Goal: Information Seeking & Learning: Check status

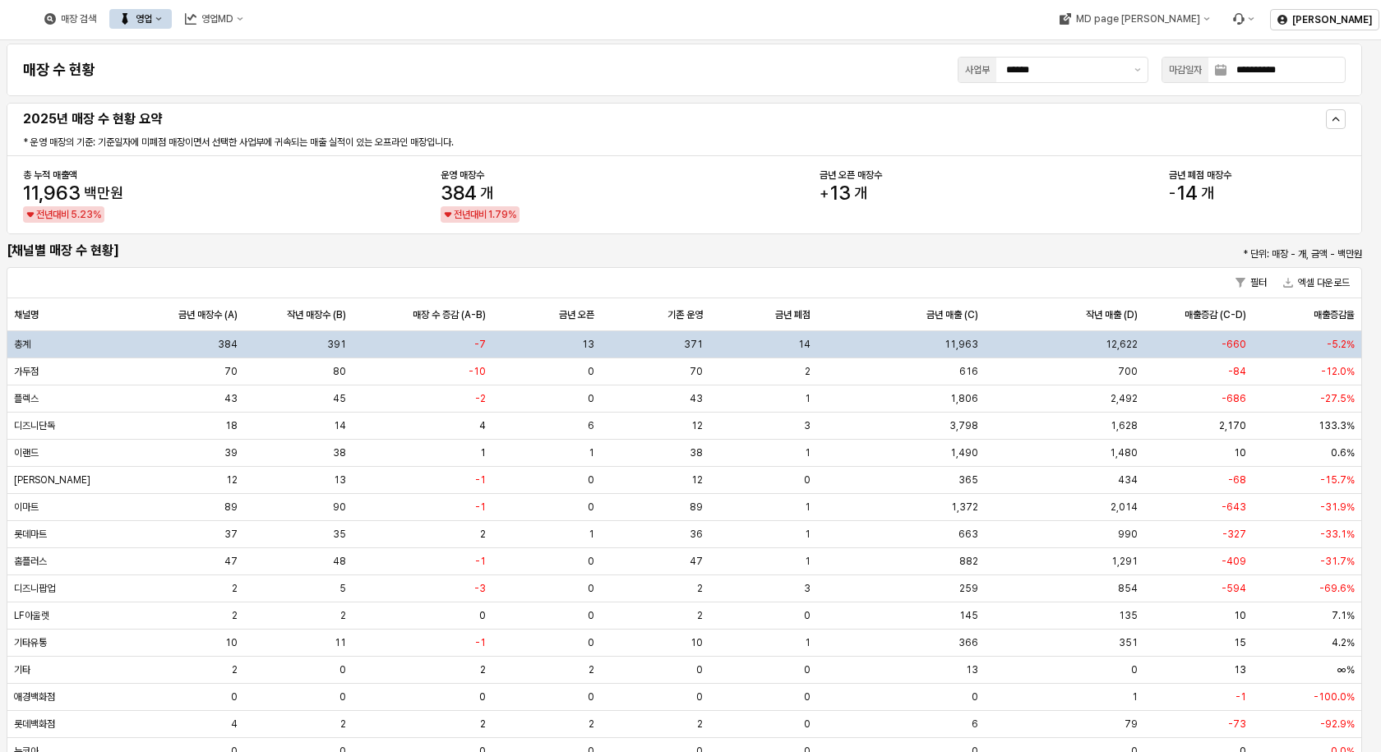
click at [152, 14] on div "영업" at bounding box center [144, 19] width 16 height 12
click at [303, 50] on div "목표매출 달성현황" at bounding box center [323, 49] width 87 height 13
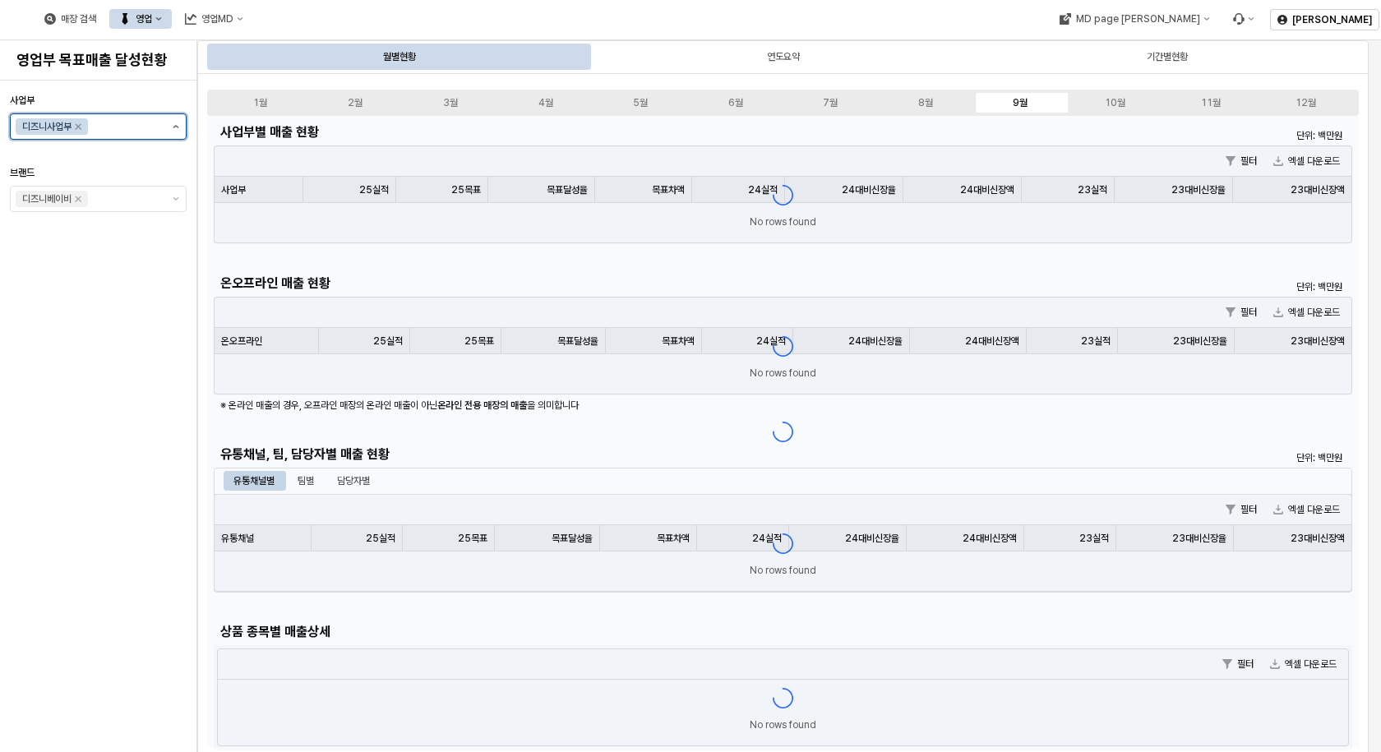
click at [169, 130] on button "제안 사항 표시" at bounding box center [176, 126] width 20 height 25
click at [90, 160] on div "아가방사업부" at bounding box center [101, 160] width 129 height 13
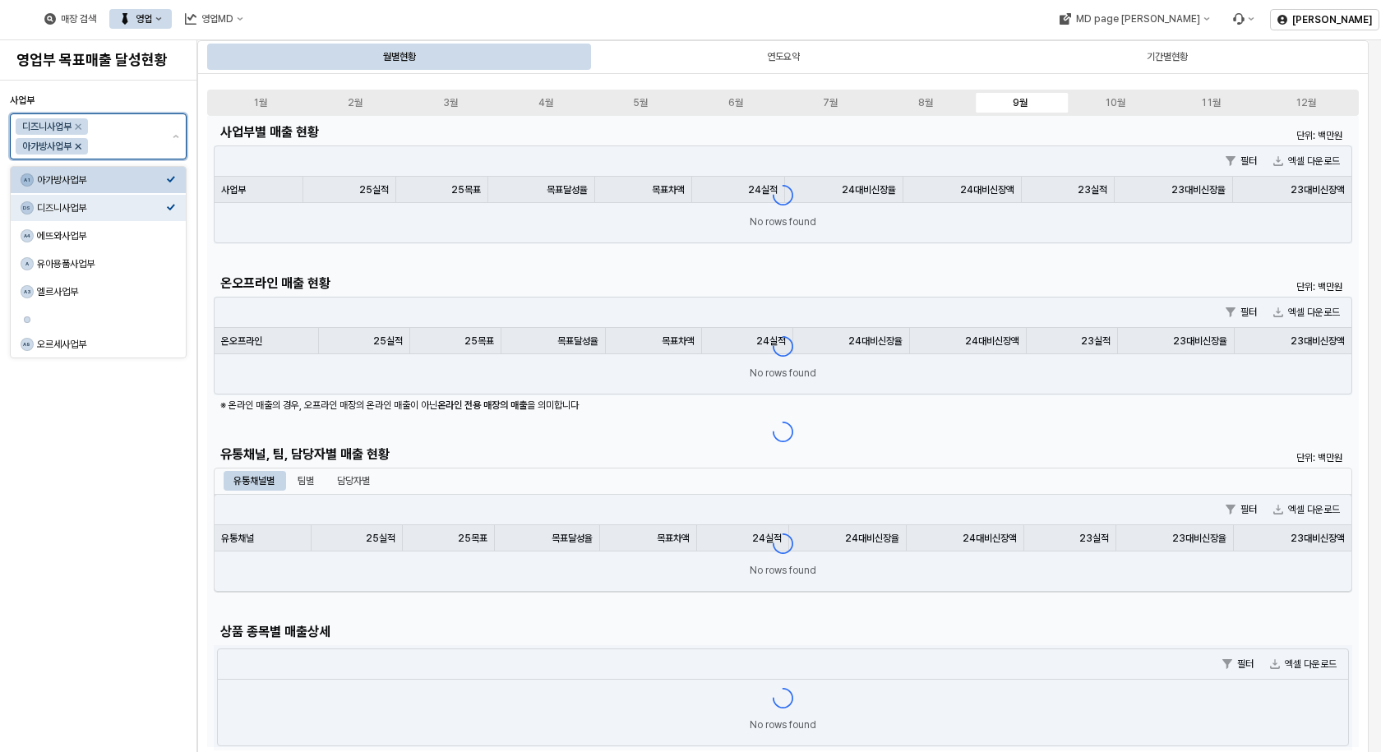
click at [80, 125] on icon "Remove 디즈니사업부" at bounding box center [78, 126] width 13 height 13
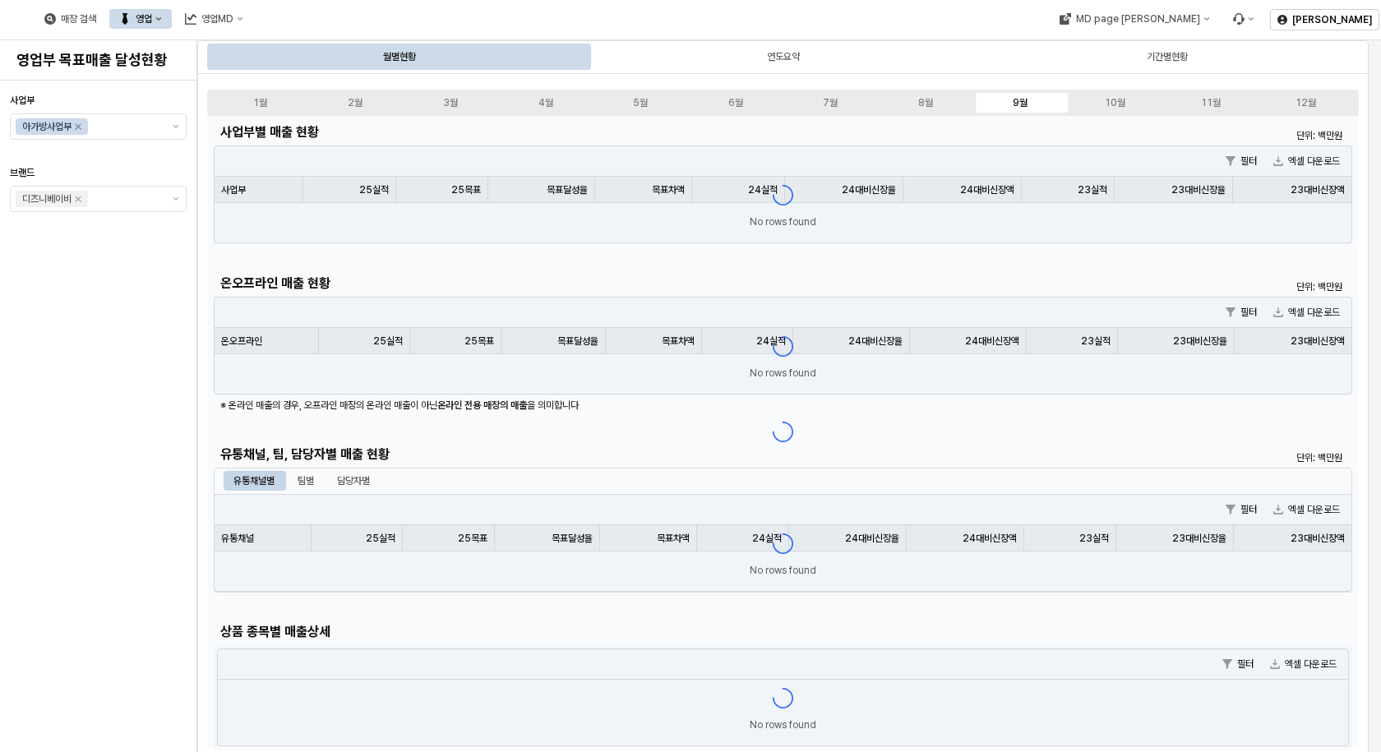
click at [142, 361] on div "사업부 아가방사업부 브랜드 디즈니베이비" at bounding box center [98, 416] width 177 height 658
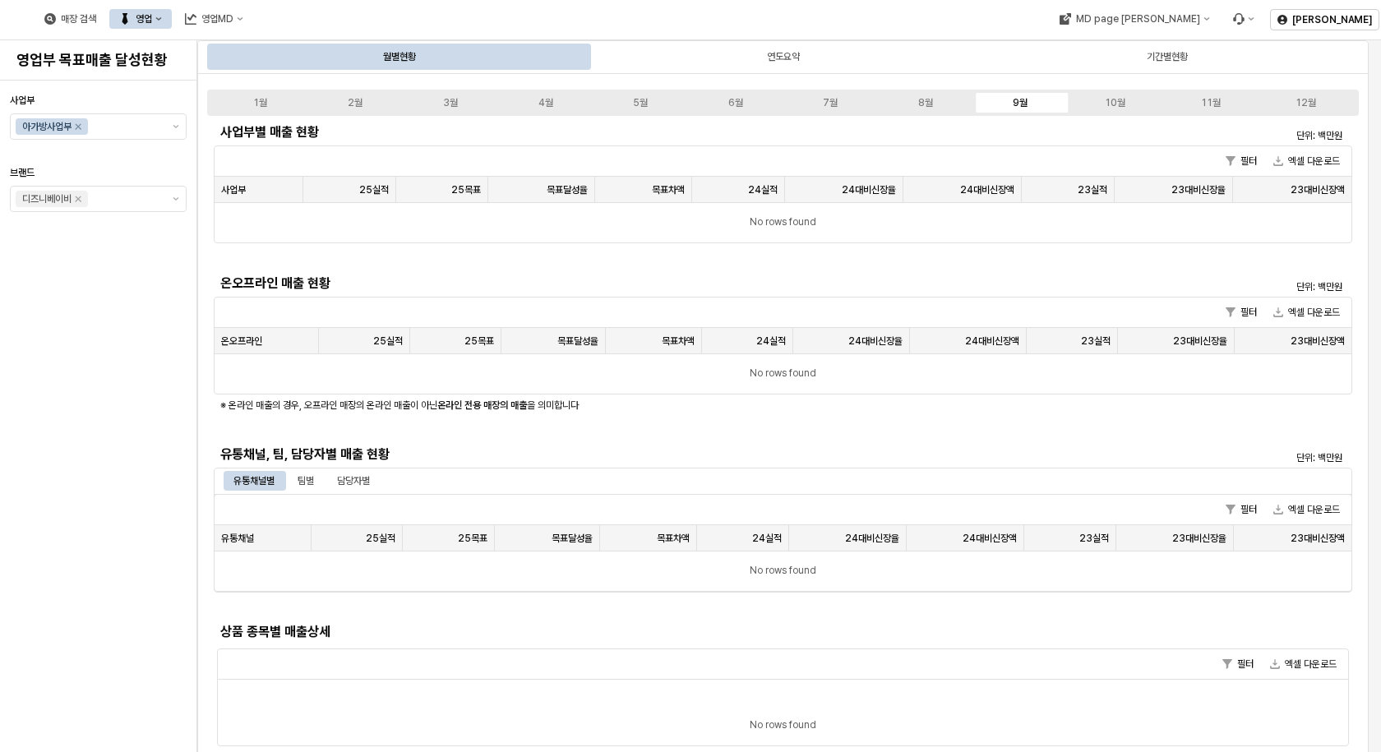
click at [96, 354] on div "사업부 아가방사업부 브랜드 디즈니베이비" at bounding box center [98, 416] width 177 height 658
click at [97, 354] on div "사업부 아가방사업부 브랜드 디즈니베이비" at bounding box center [98, 416] width 177 height 658
click at [99, 355] on div "사업부 아가방사업부 브랜드 디즈니베이비" at bounding box center [98, 416] width 177 height 658
click at [176, 195] on button "제안 사항 표시" at bounding box center [176, 199] width 20 height 25
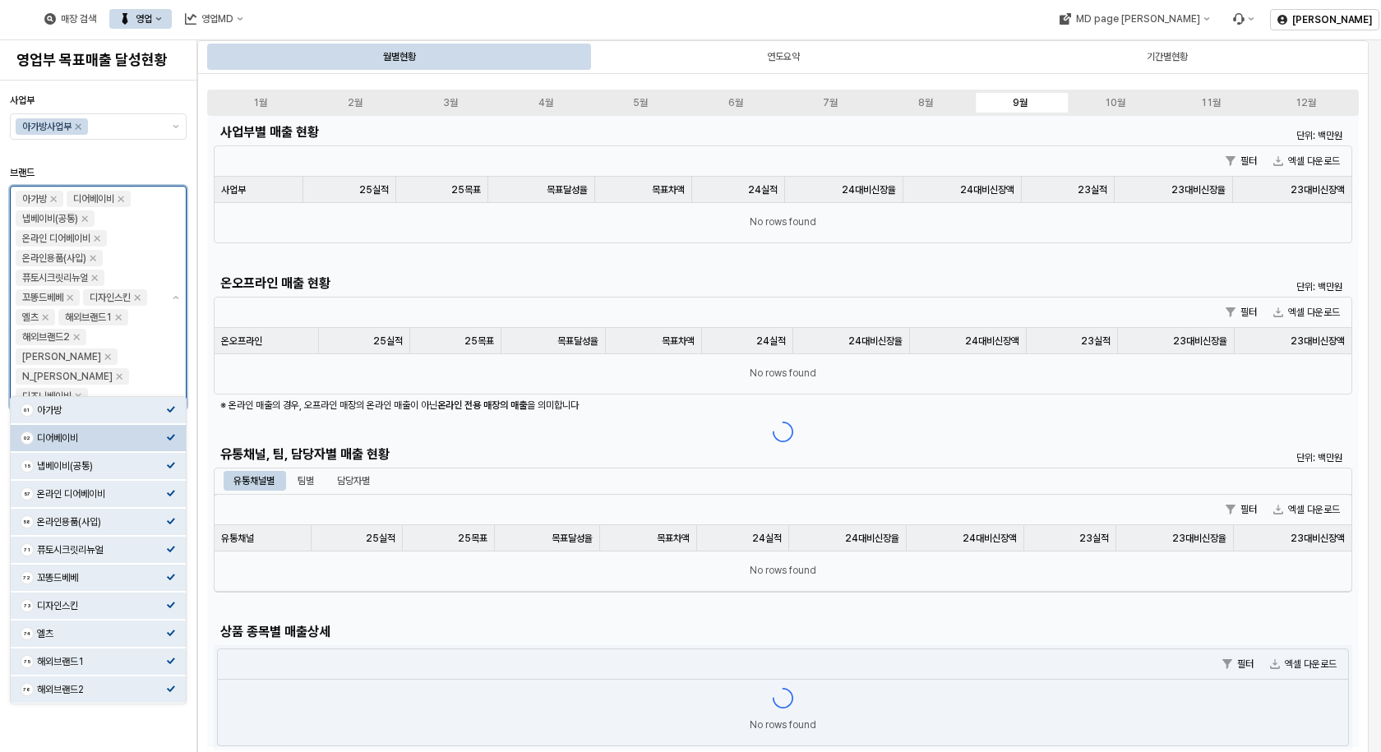
click at [126, 455] on div "15 냅베이비(공통)" at bounding box center [98, 466] width 175 height 26
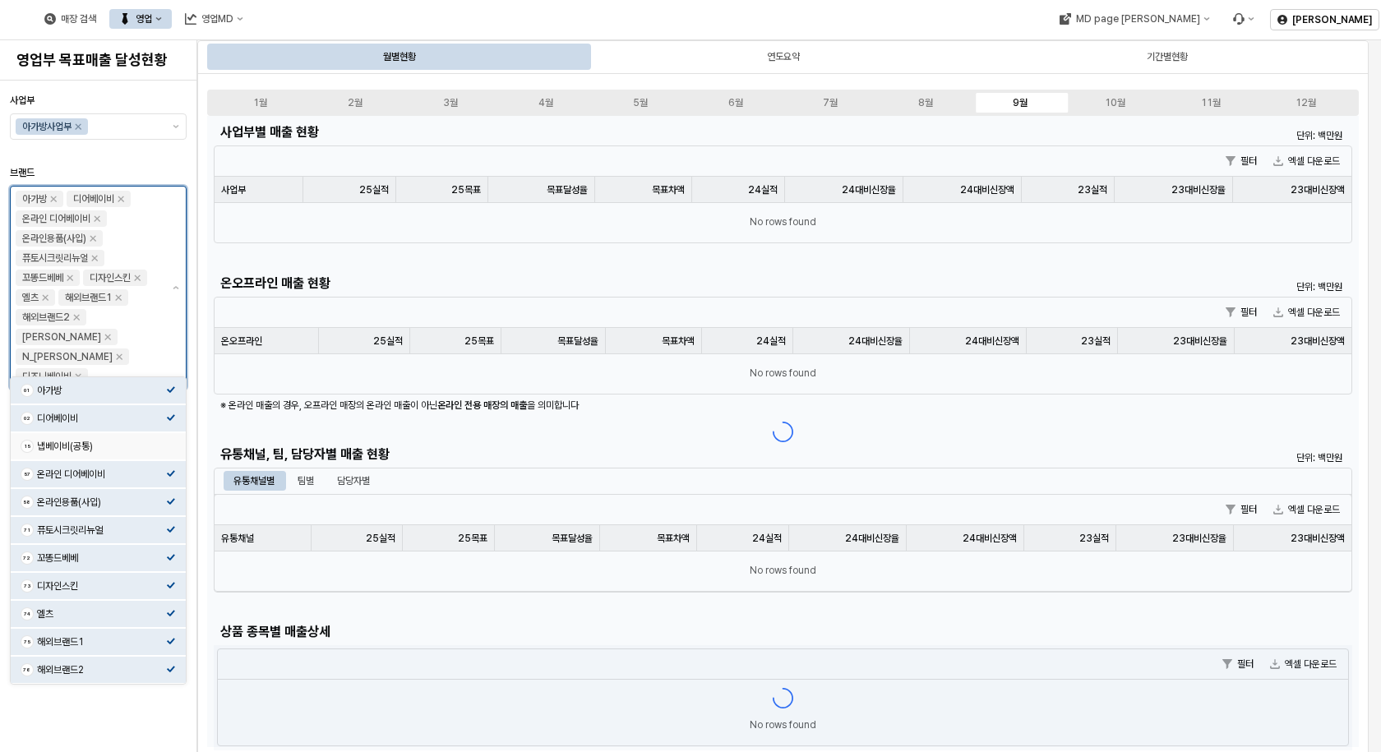
click at [139, 456] on div "15 냅베이비(공통)" at bounding box center [98, 446] width 175 height 26
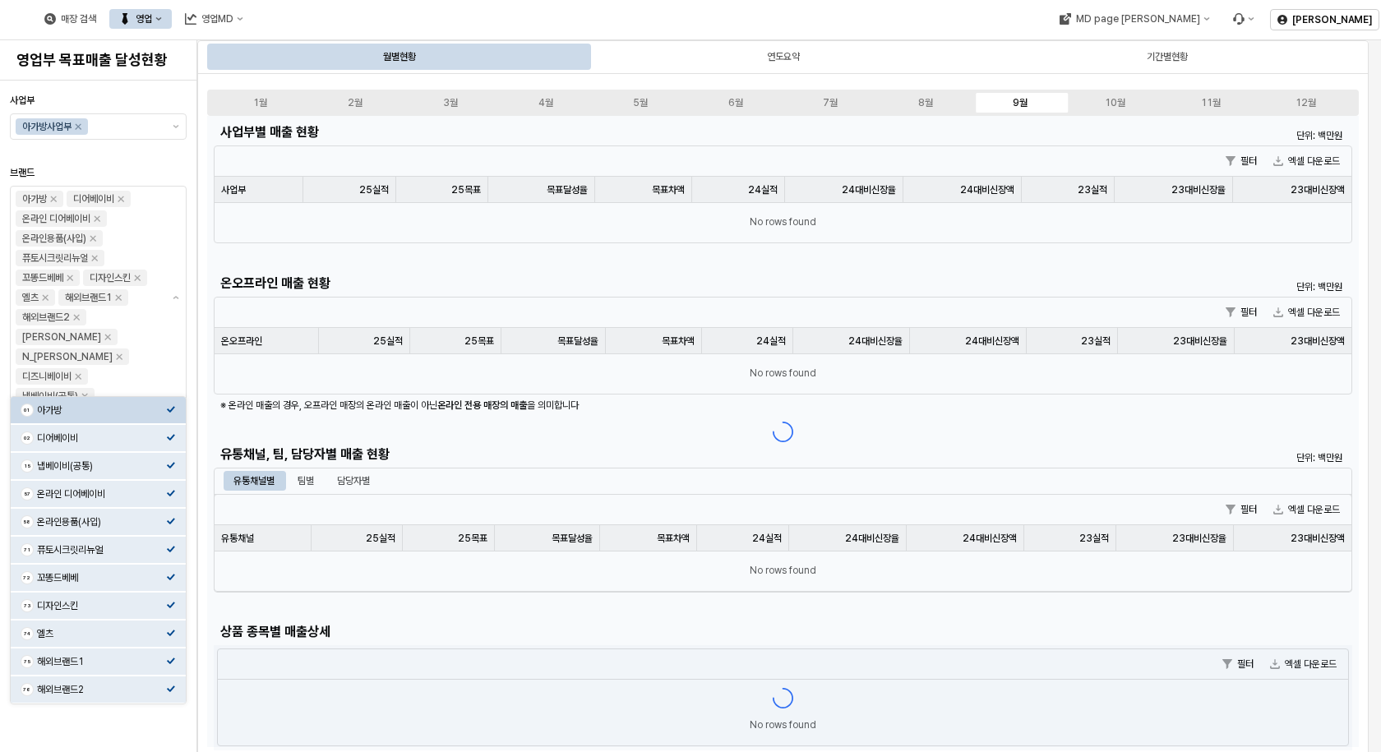
click at [141, 158] on div at bounding box center [98, 153] width 164 height 20
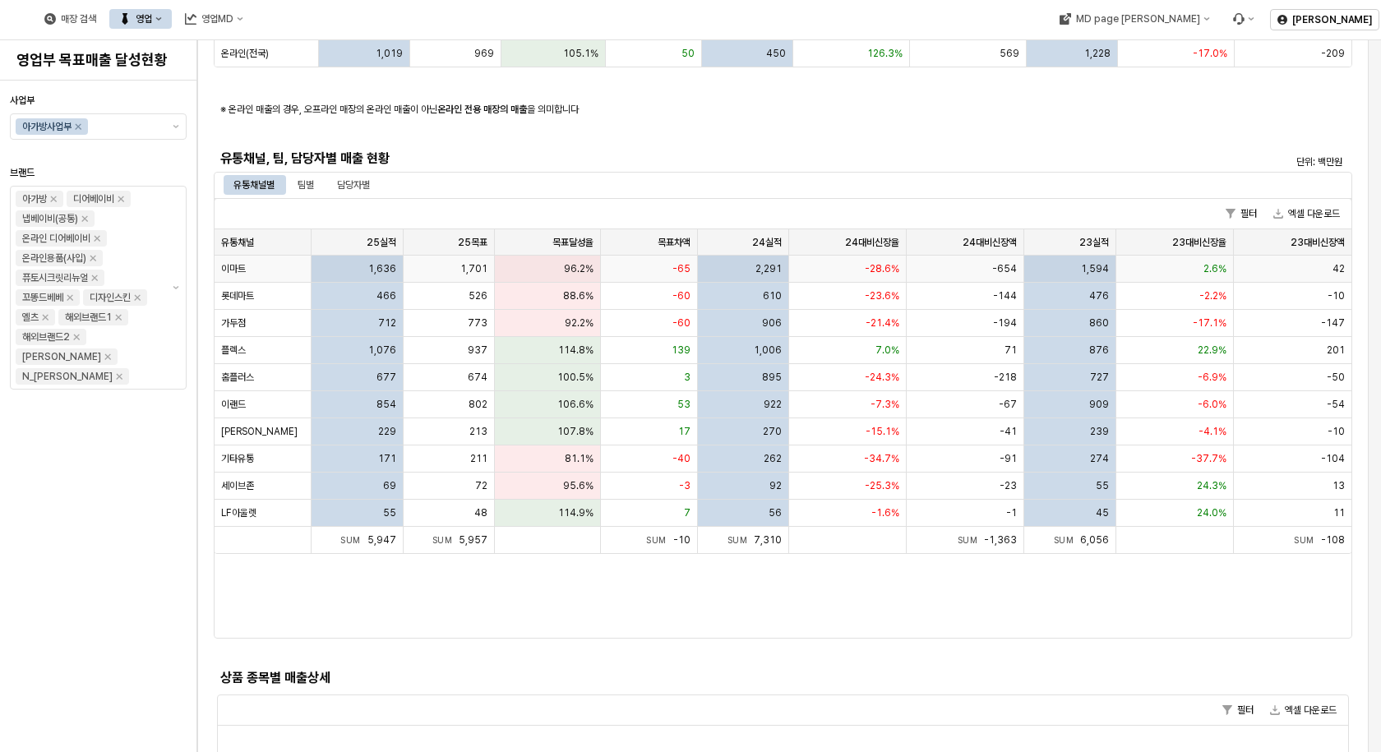
scroll to position [330, 0]
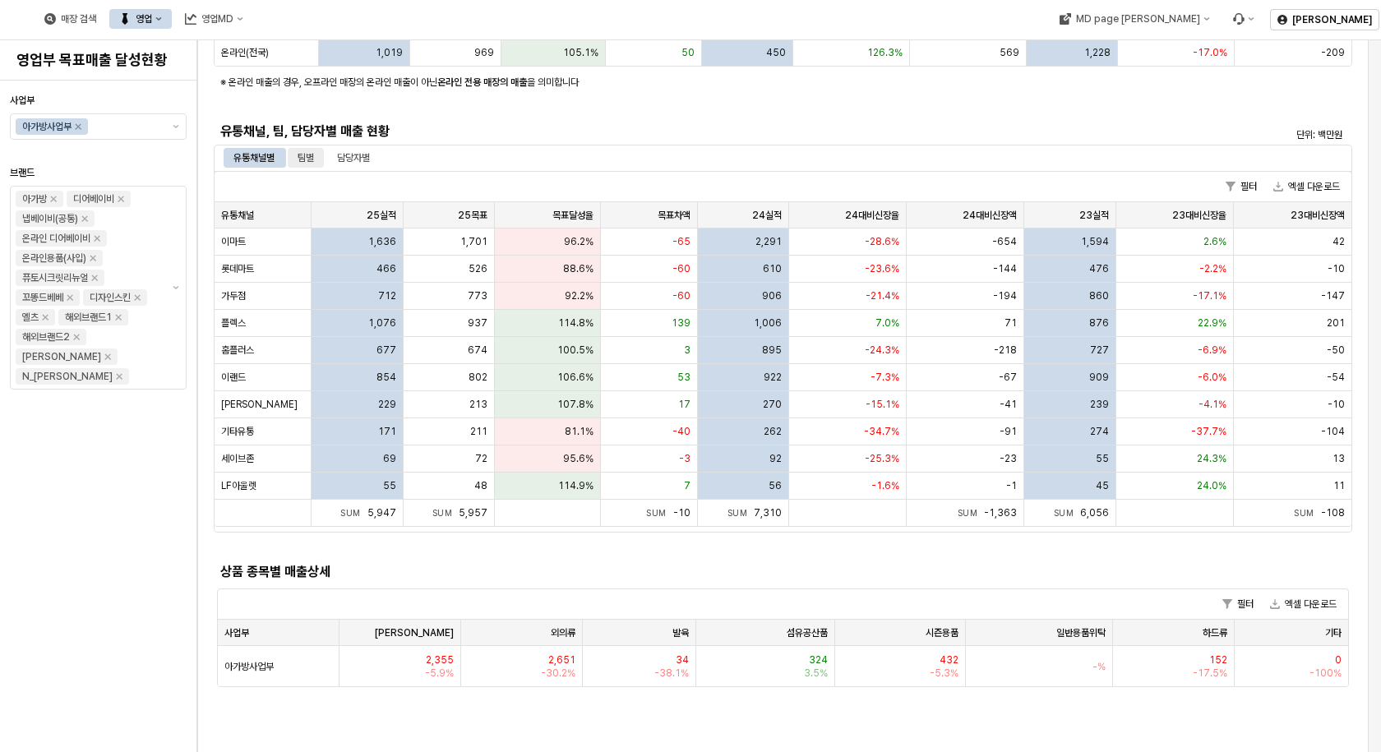
click at [310, 156] on div "팀별" at bounding box center [306, 158] width 16 height 20
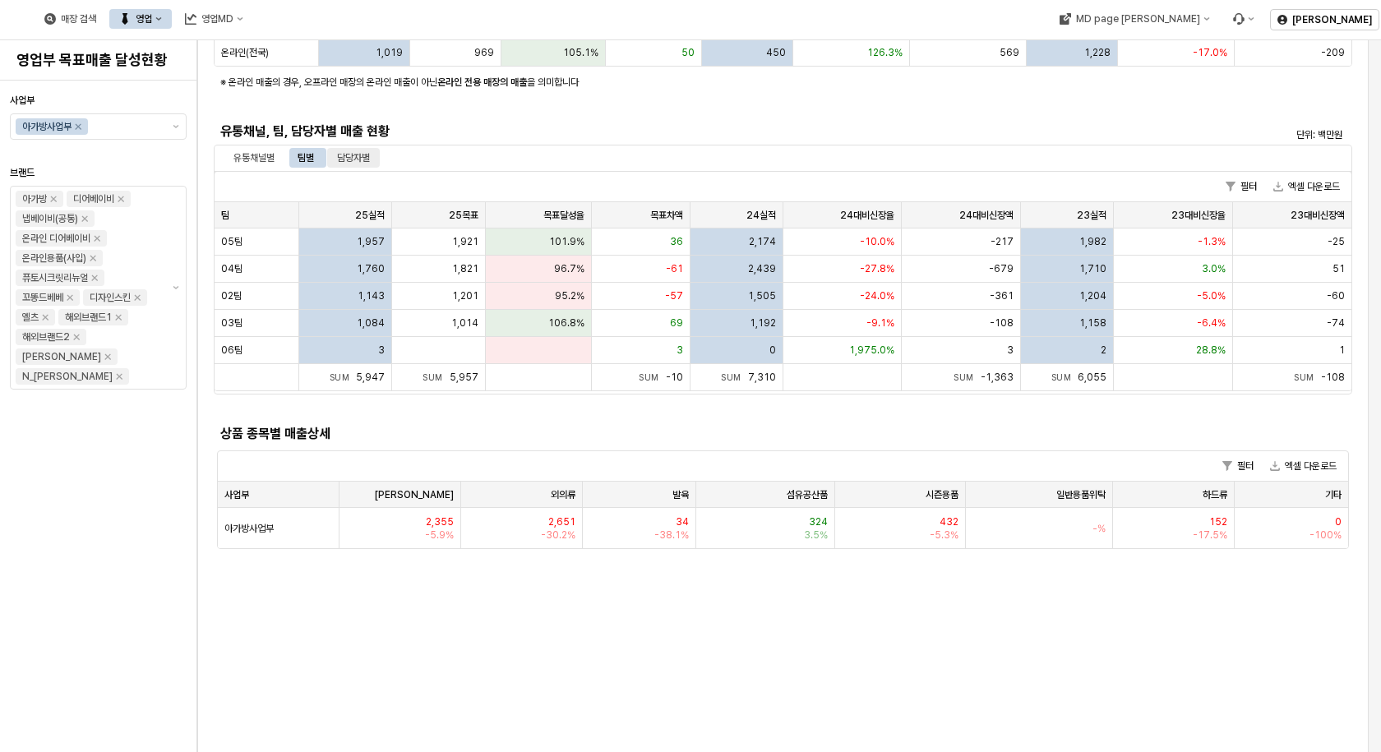
click at [370, 159] on div "담당자별" at bounding box center [353, 158] width 33 height 20
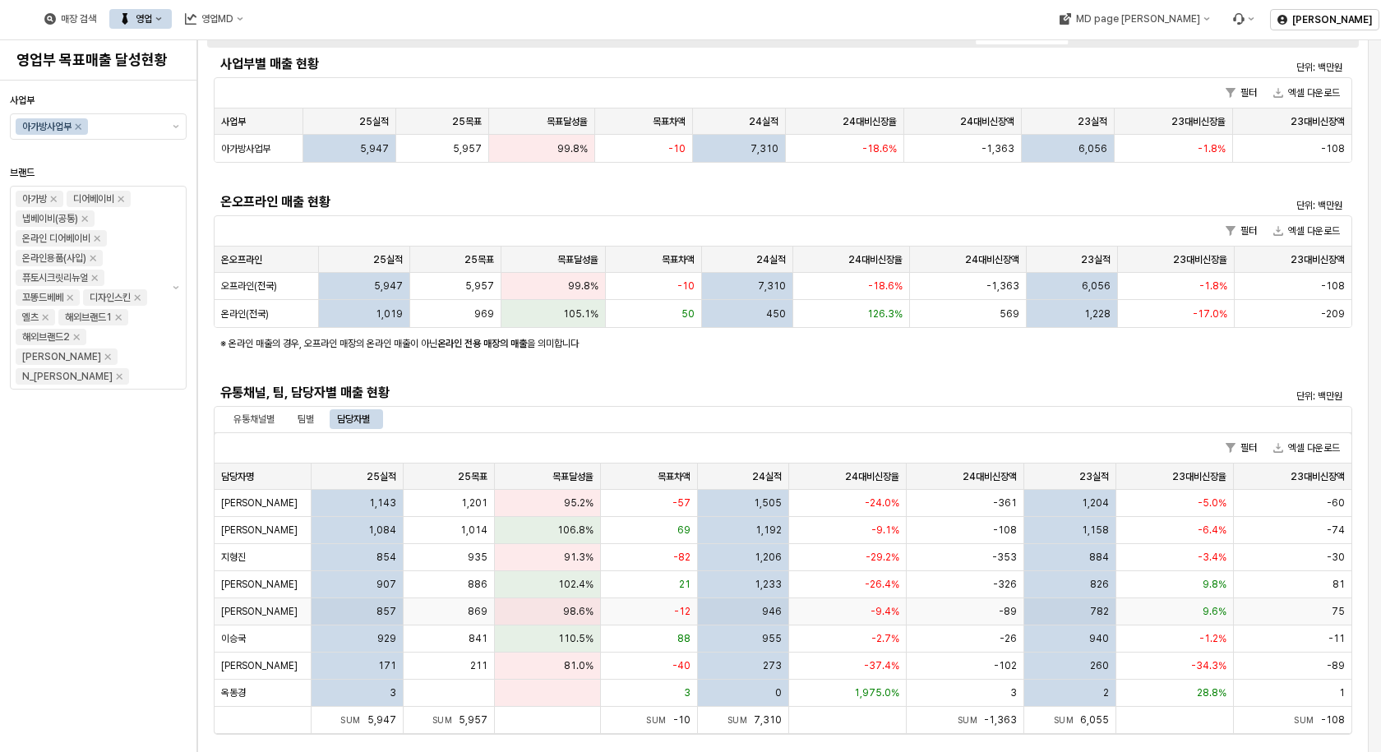
scroll to position [1, 0]
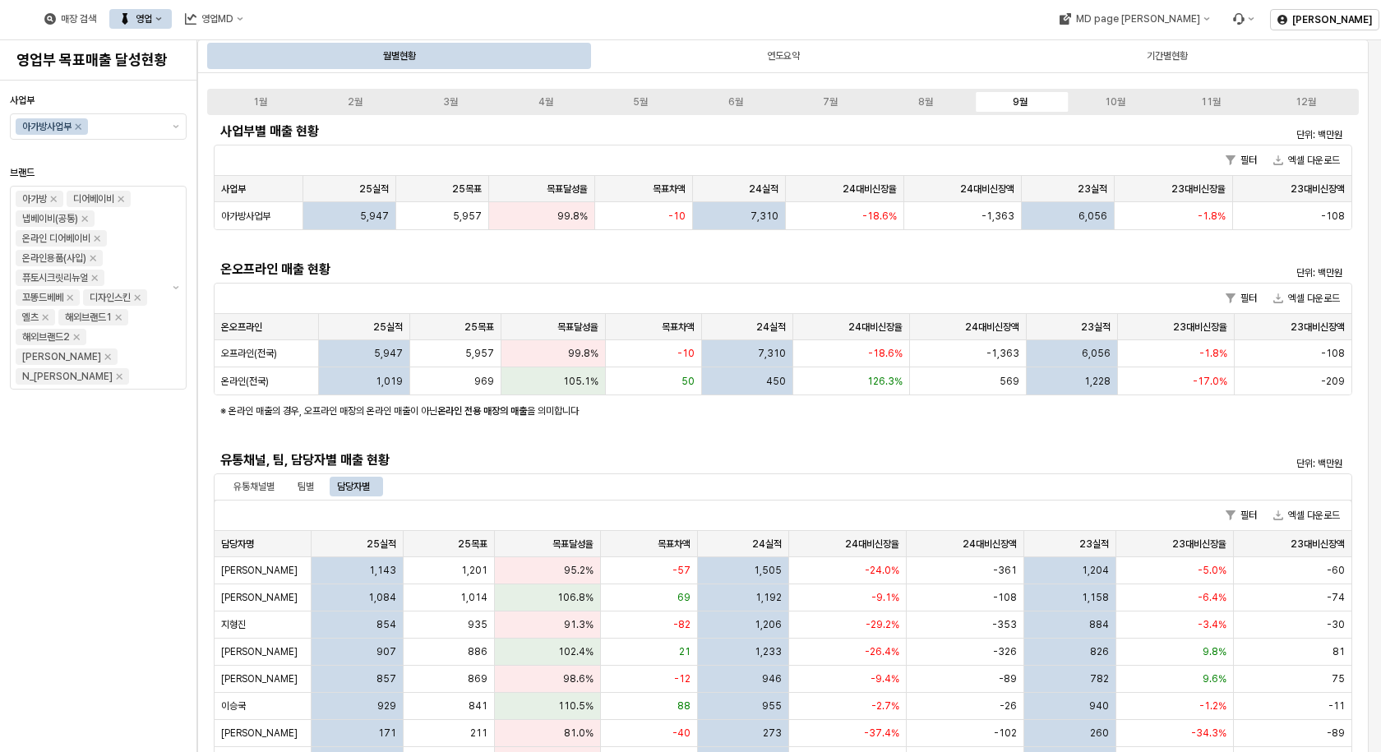
click at [0, 547] on div "사업부 아가방사업부 브랜드 아가방 디어베이비 냅베이비(공통) 온라인 디어베이비 온라인용품(사입) 퓨토시크릿리뉴얼 꼬똥드베베 디자인스킨 엘츠 해…" at bounding box center [98, 417] width 196 height 672
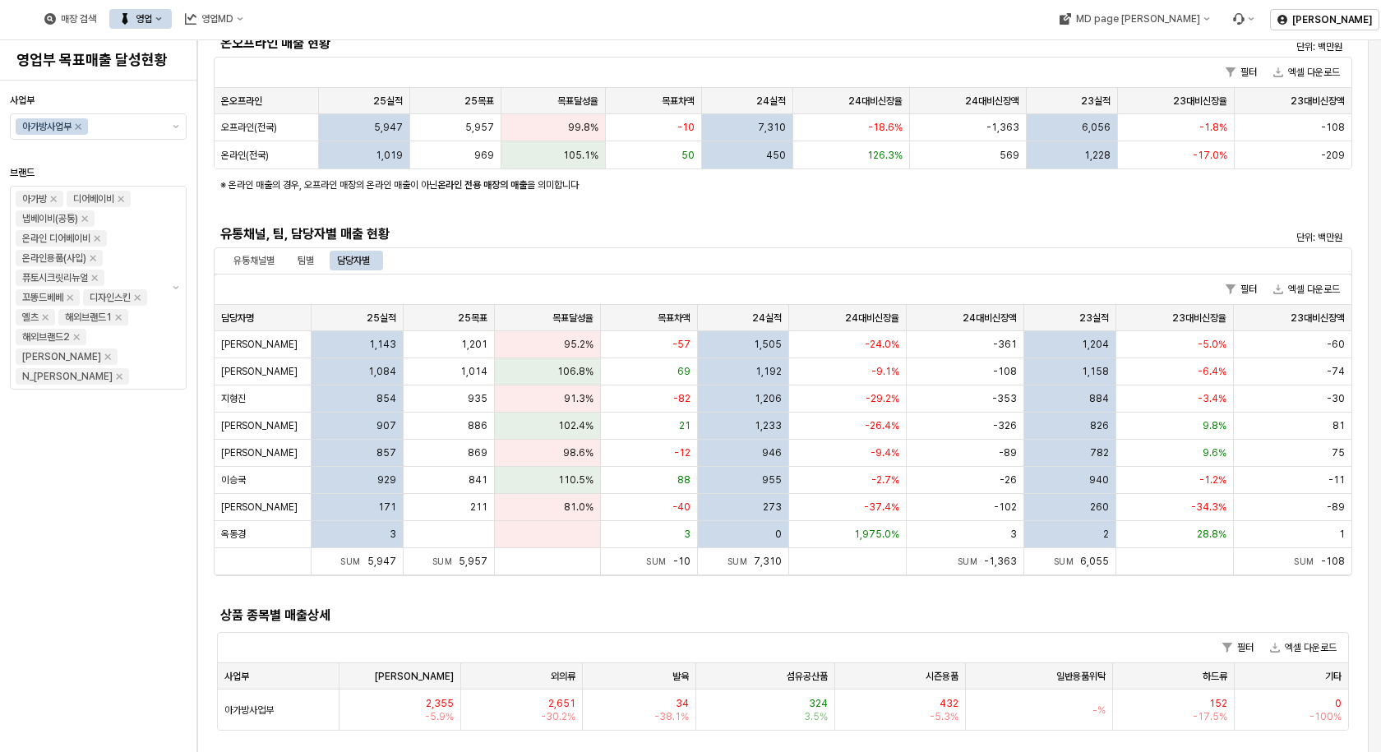
scroll to position [247, 0]
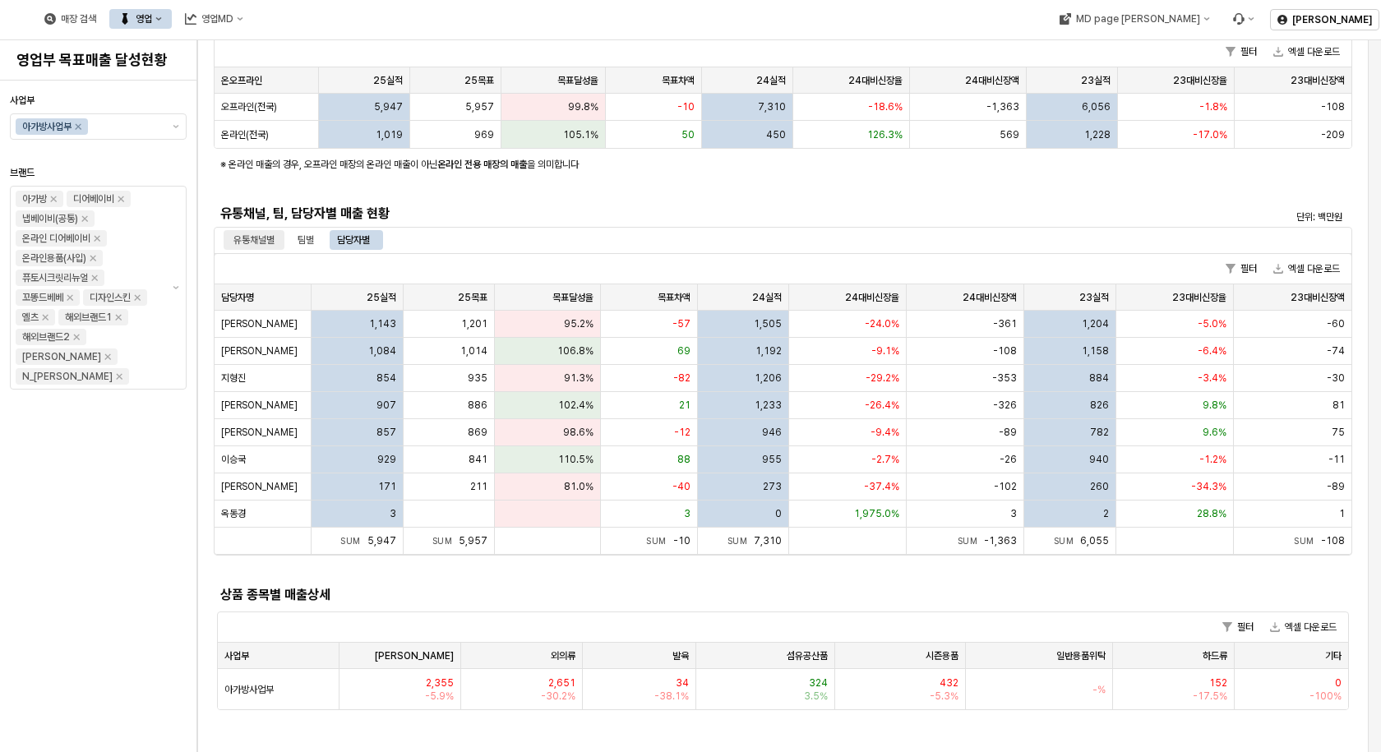
click at [269, 232] on div "유통채널별" at bounding box center [253, 240] width 41 height 20
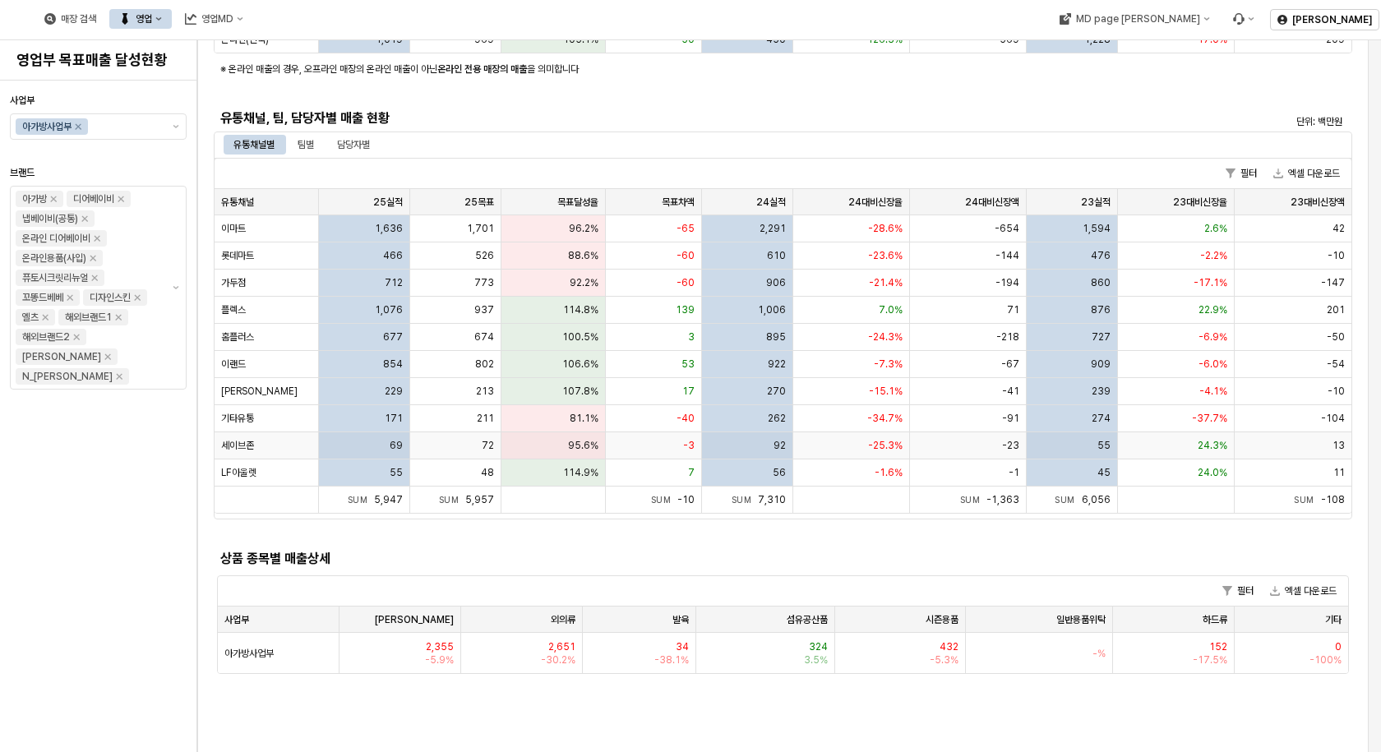
scroll to position [494, 0]
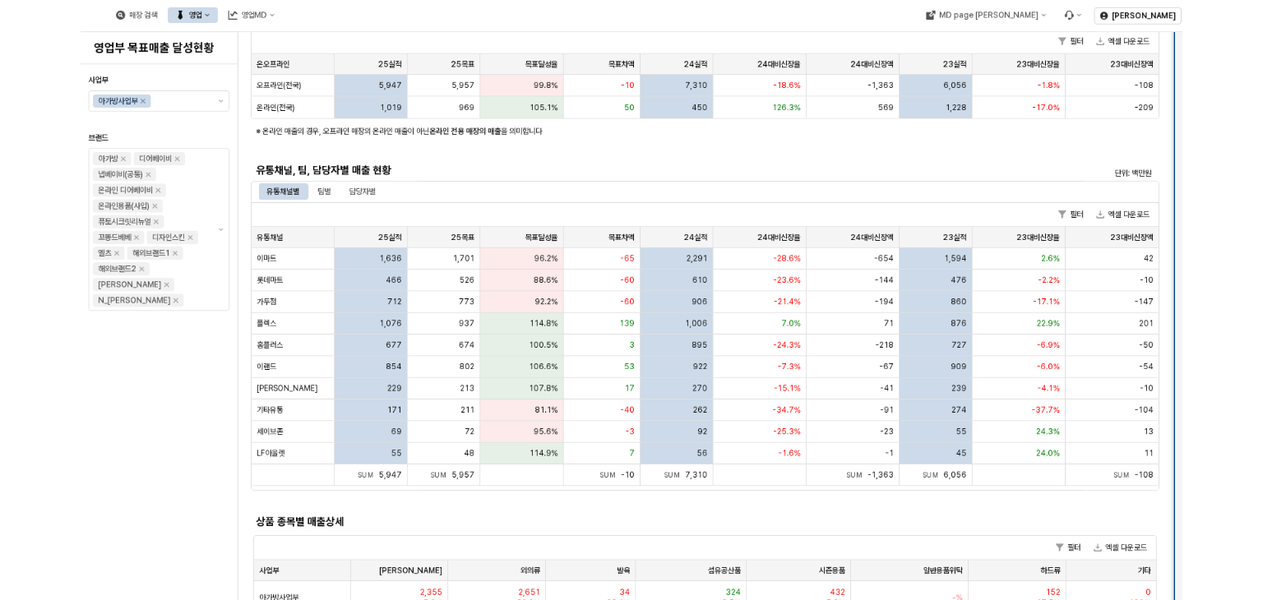
scroll to position [247, 0]
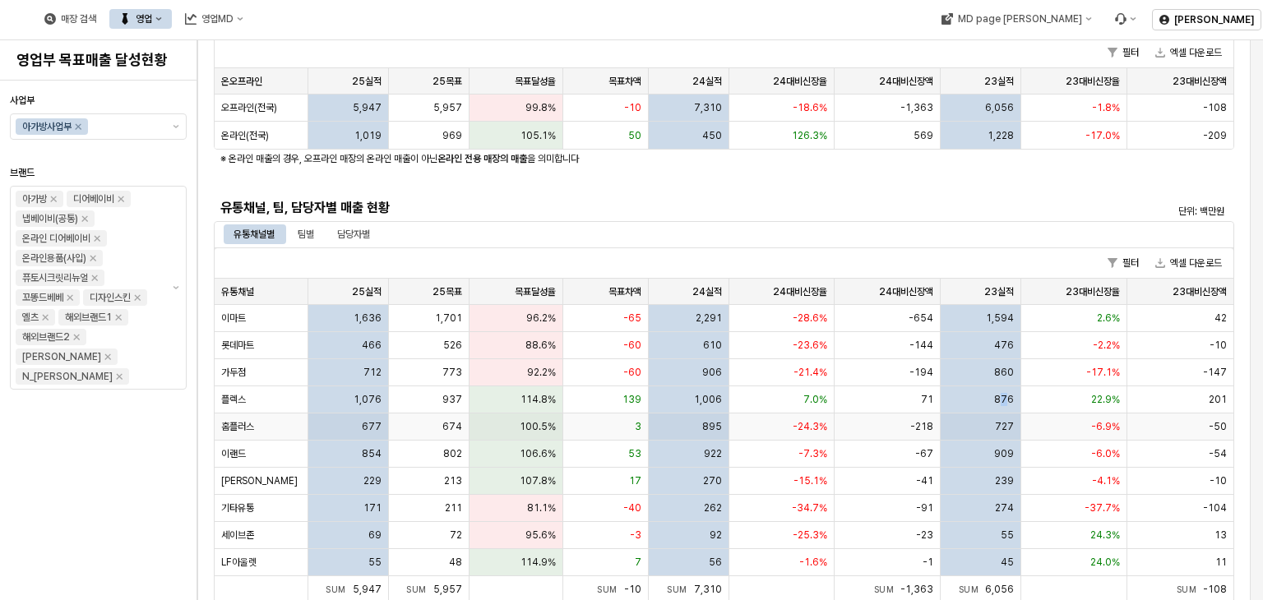
drag, startPoint x: 490, startPoint y: 414, endPoint x: 1069, endPoint y: 372, distance: 581.0
click at [1009, 391] on div "876" at bounding box center [980, 399] width 81 height 27
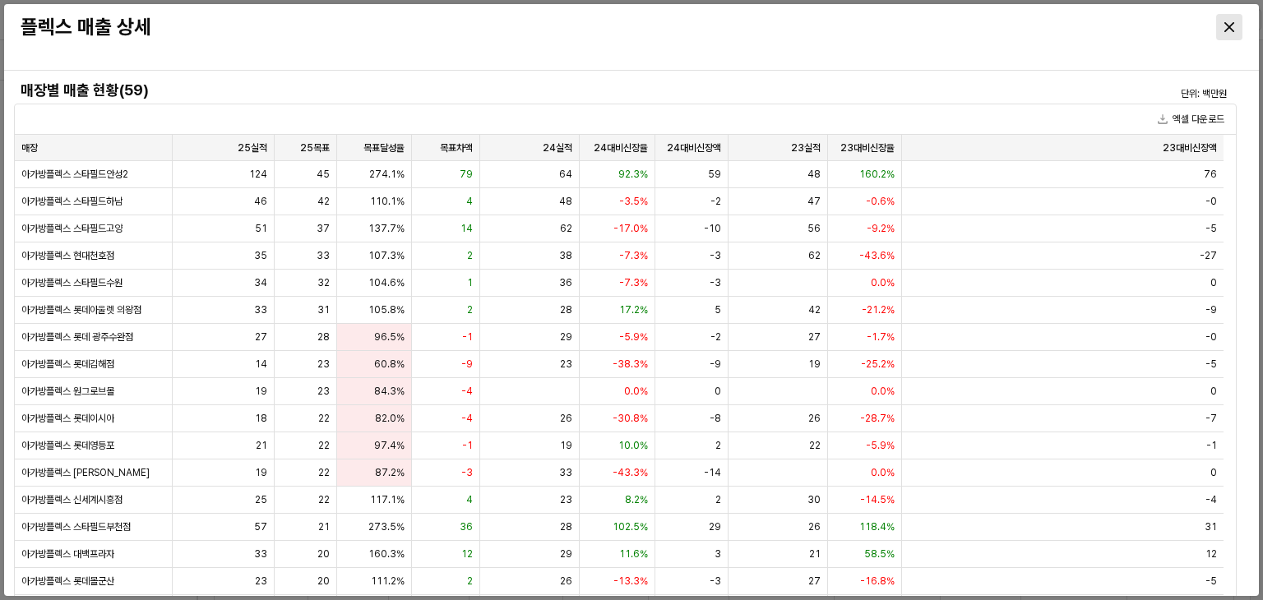
click at [1228, 30] on icon "Close" at bounding box center [1229, 27] width 10 height 10
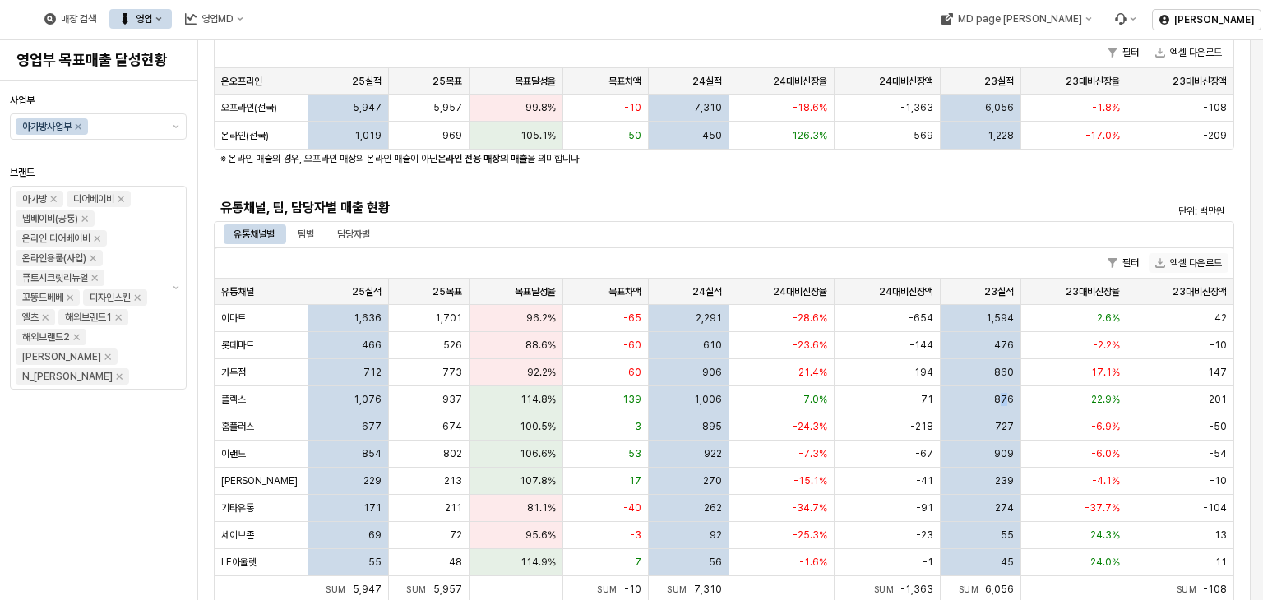
click at [1181, 264] on button "엑셀 다운로드" at bounding box center [1188, 263] width 80 height 20
